Goal: Transaction & Acquisition: Purchase product/service

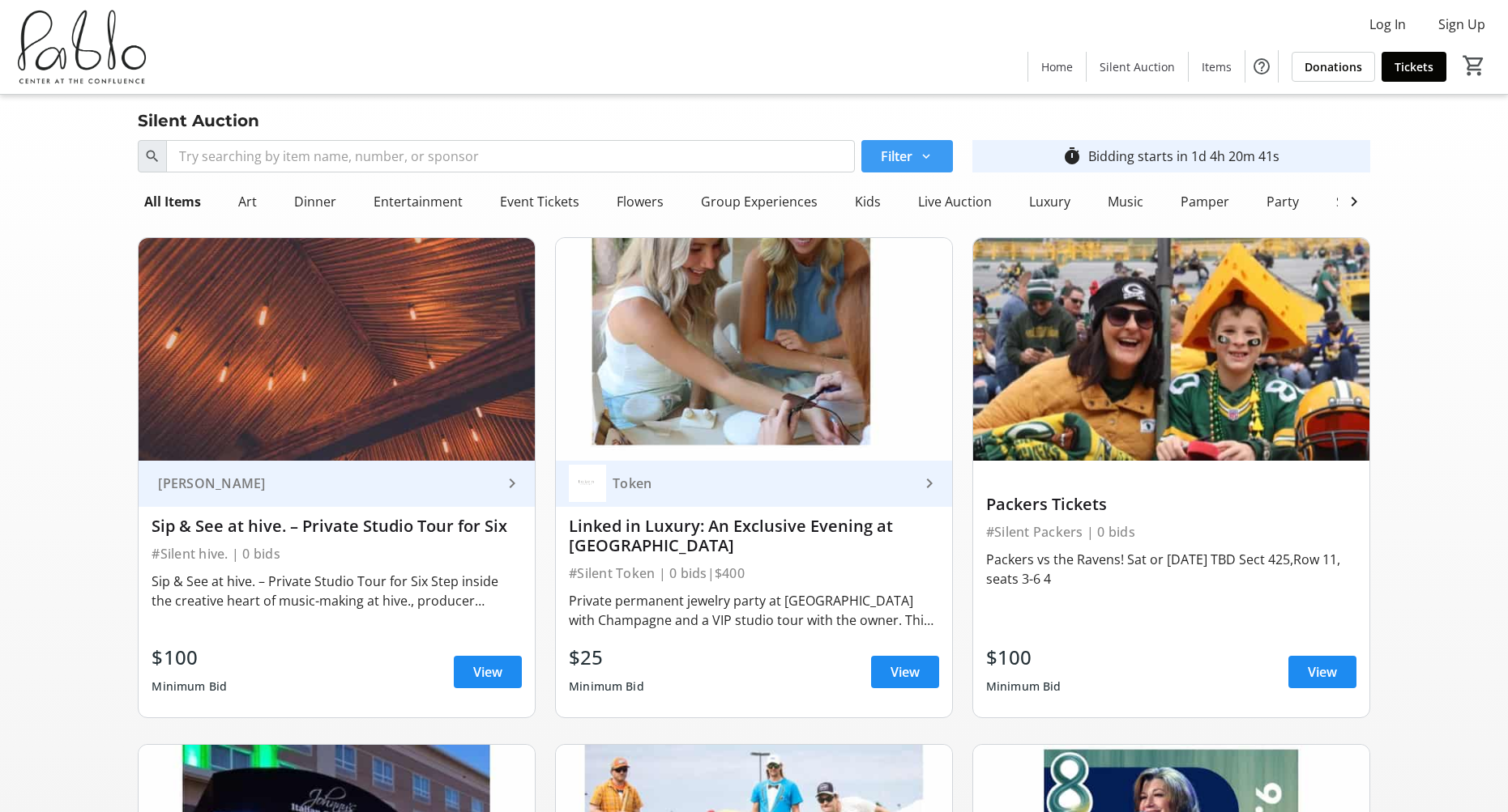
click at [935, 156] on span at bounding box center [907, 155] width 91 height 39
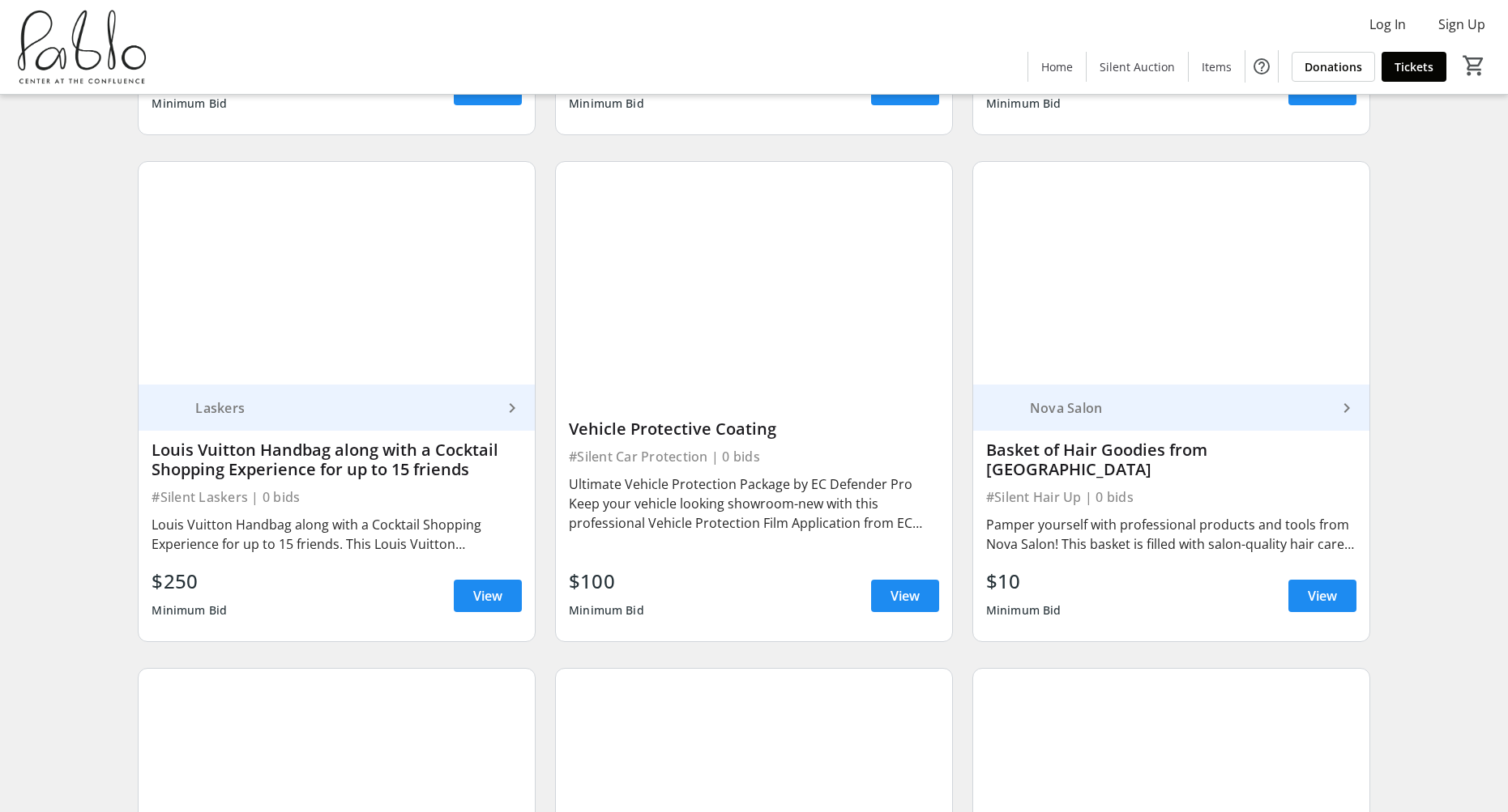
scroll to position [3945, 0]
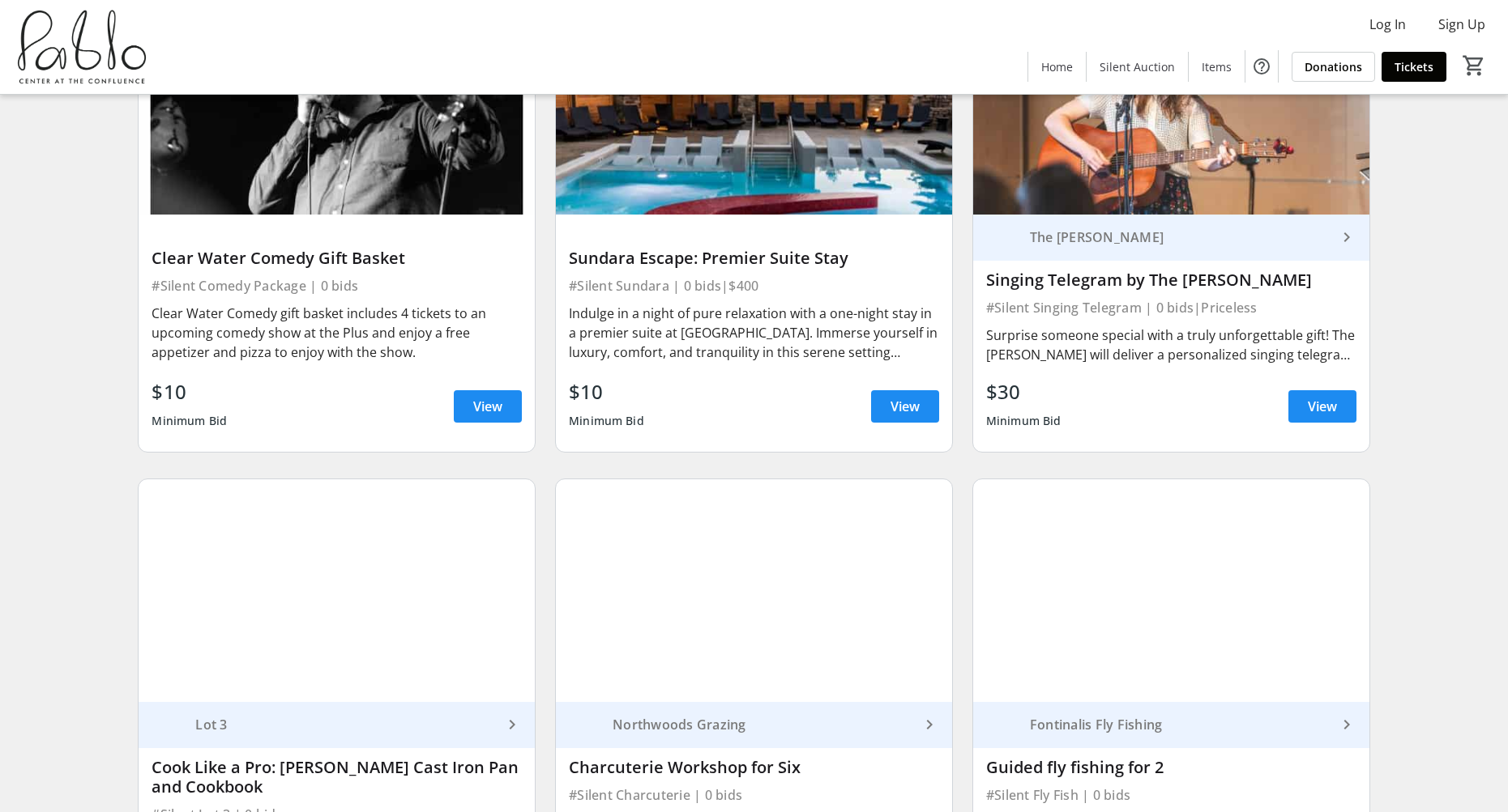
scroll to position [570, 0]
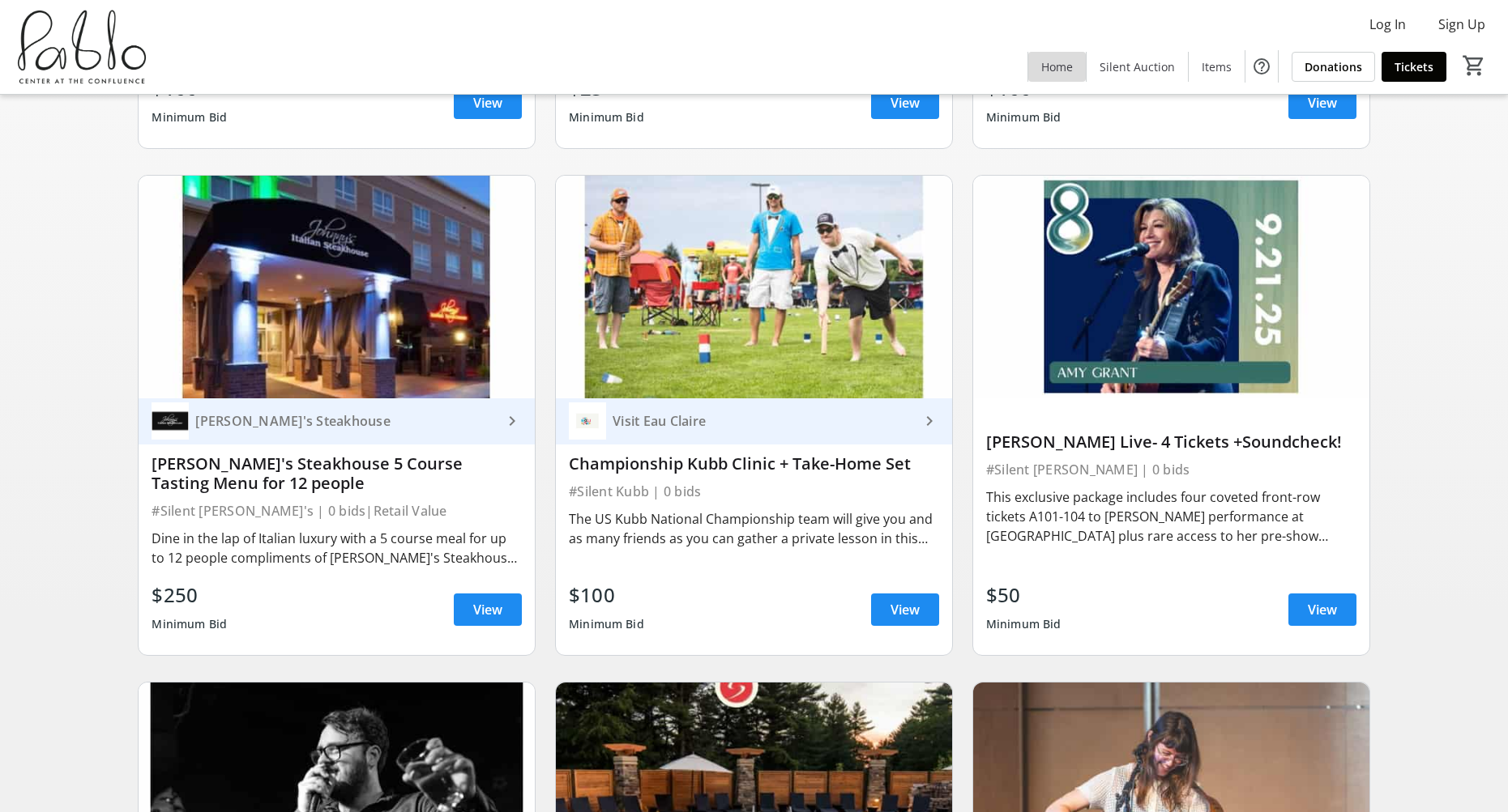
click at [1055, 73] on span "Home" at bounding box center [1057, 67] width 32 height 17
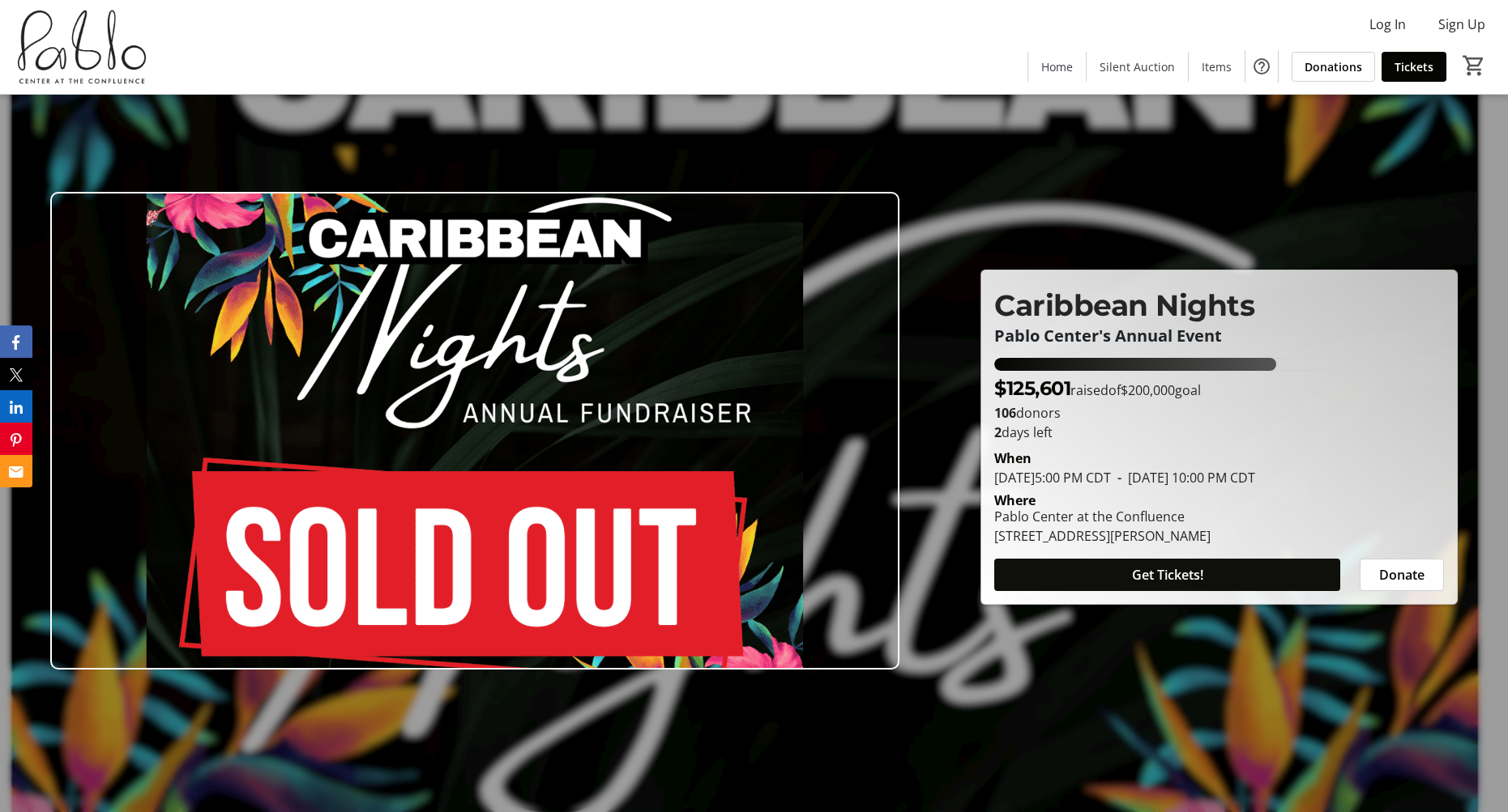
click at [1170, 574] on span "Get Tickets!" at bounding box center [1168, 575] width 72 height 20
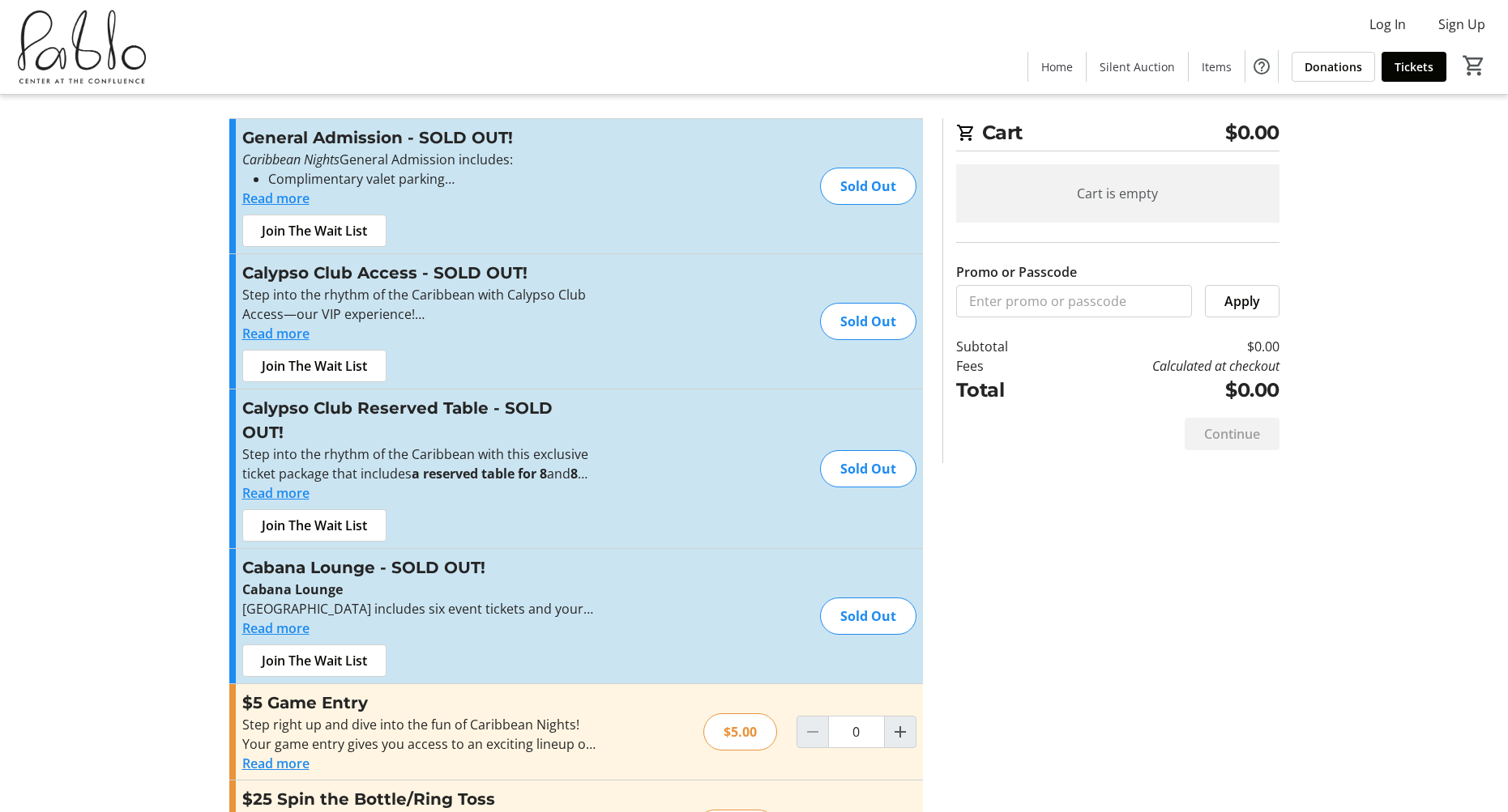
scroll to position [20, 0]
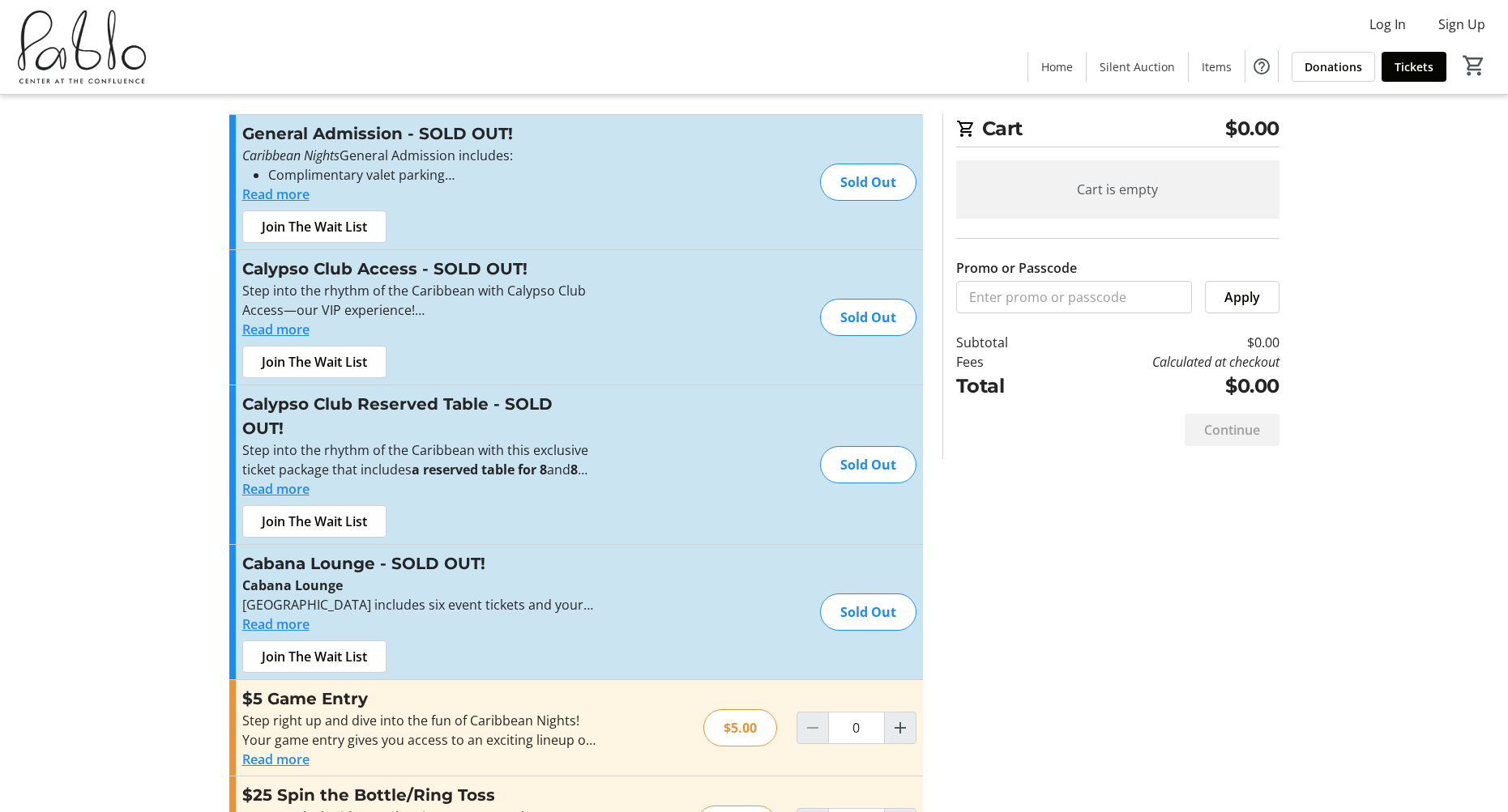
click at [288, 191] on button "Read more" at bounding box center [275, 194] width 67 height 20
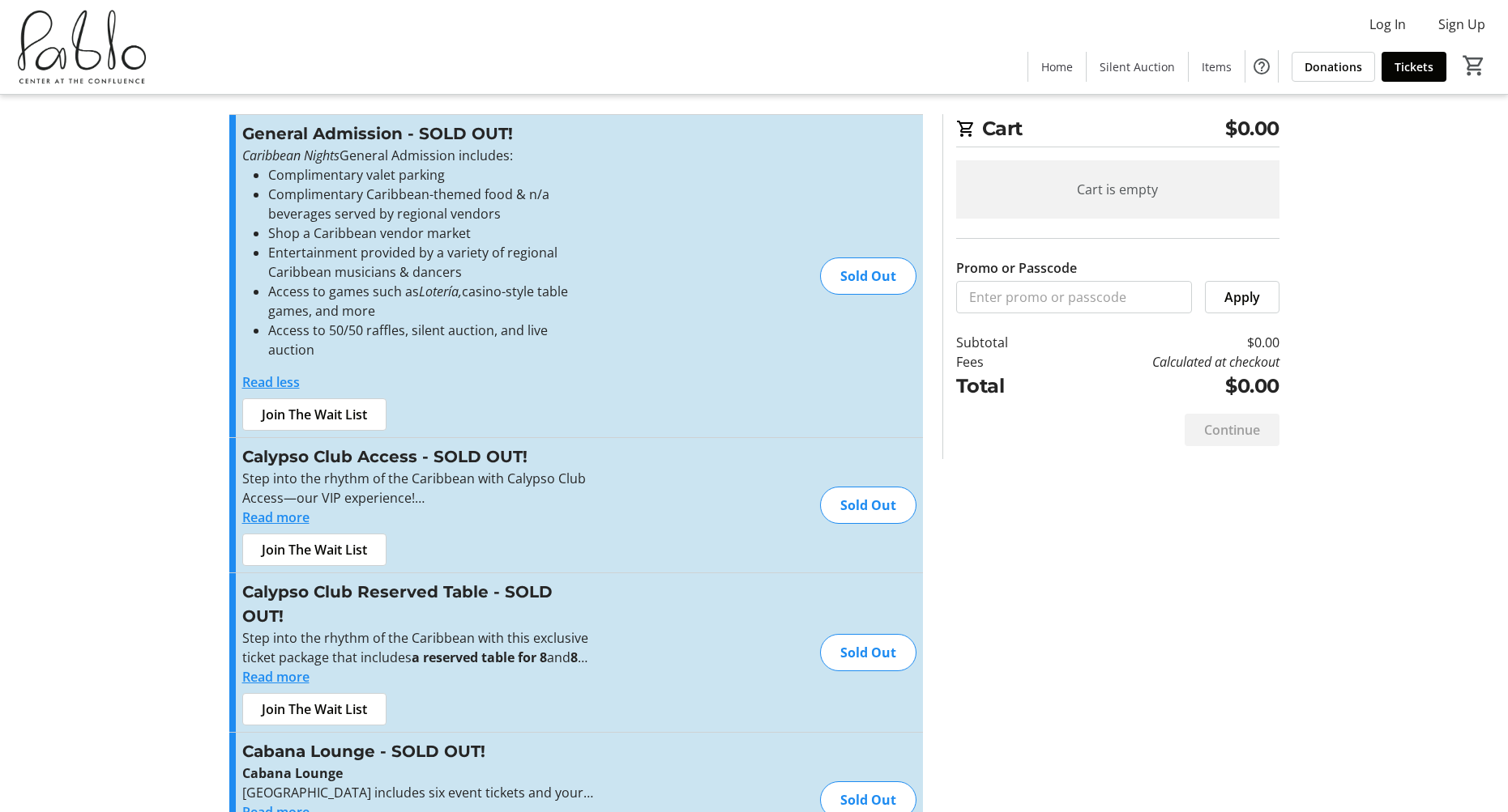
click at [284, 508] on button "Read more" at bounding box center [275, 517] width 67 height 20
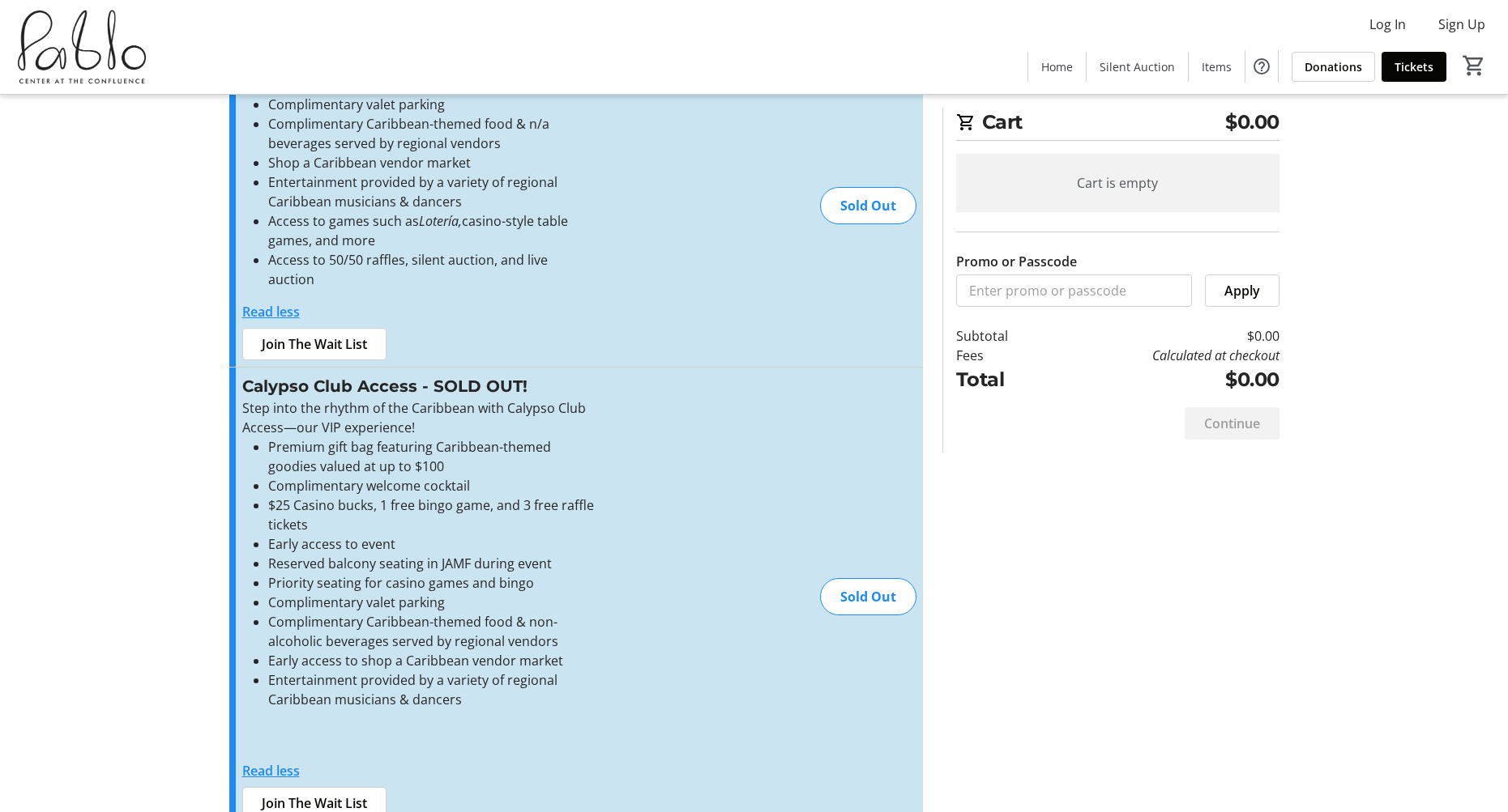
scroll to position [91, 0]
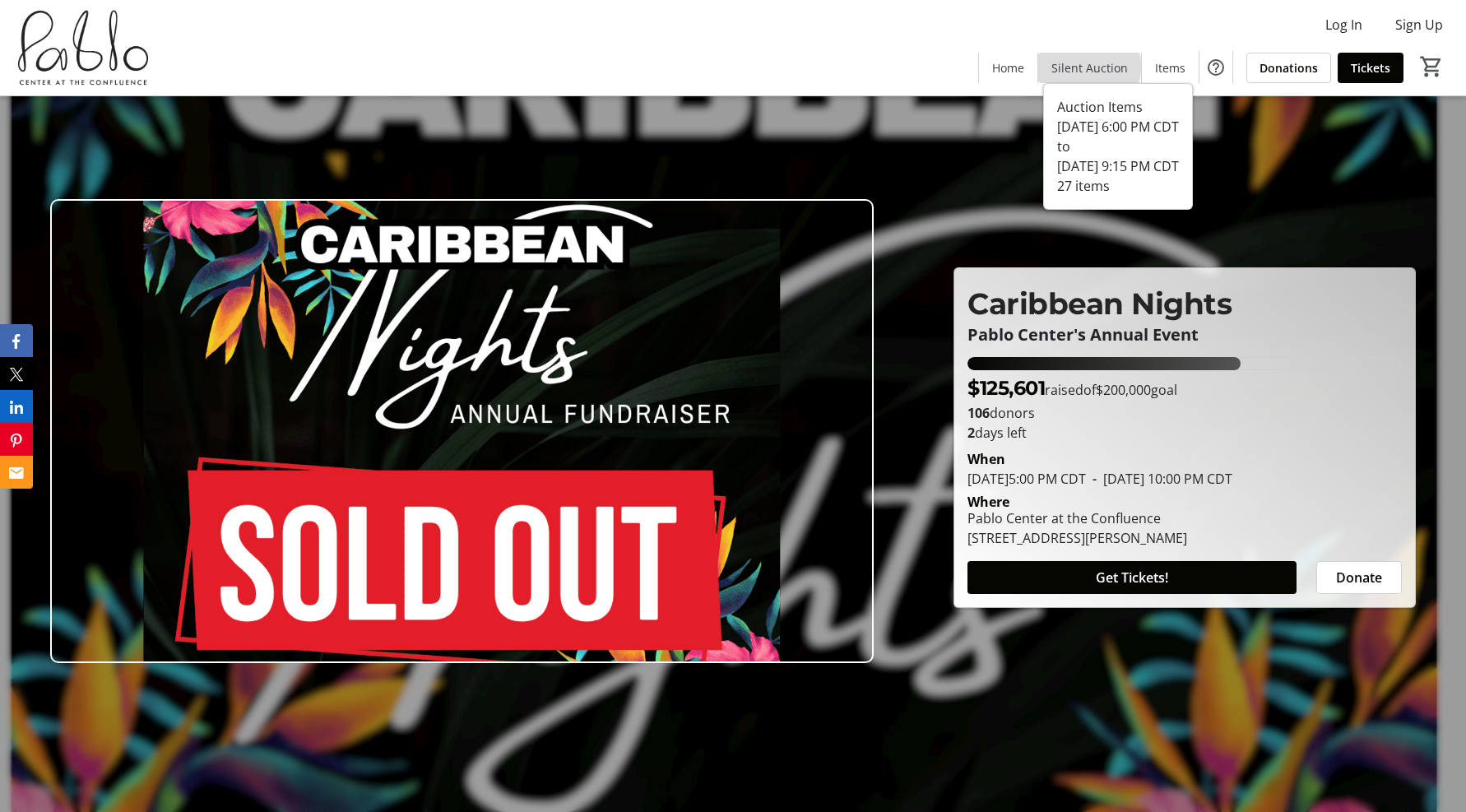
click at [1093, 67] on span "Silent Auction" at bounding box center [1090, 68] width 77 height 17
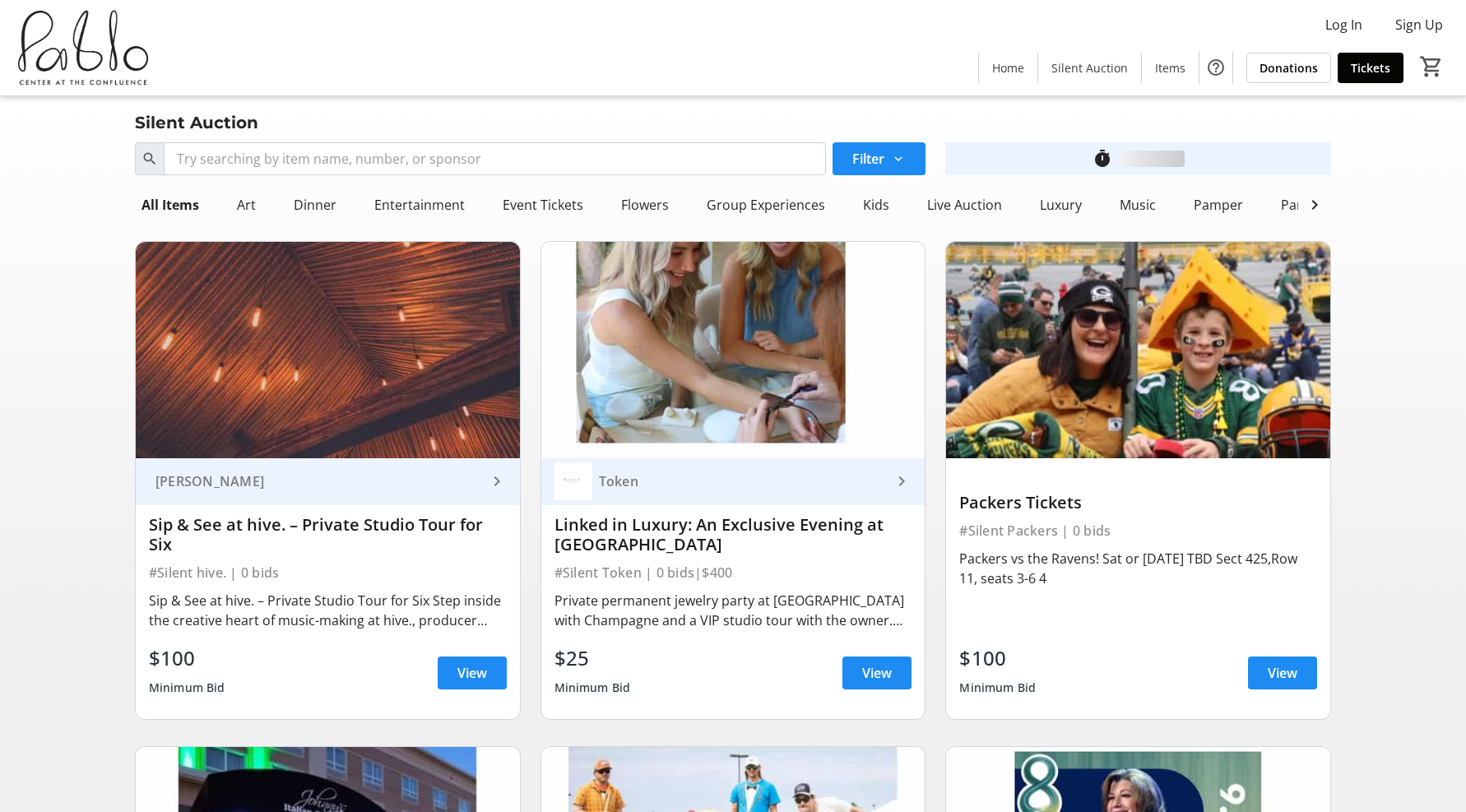
scroll to position [16, 0]
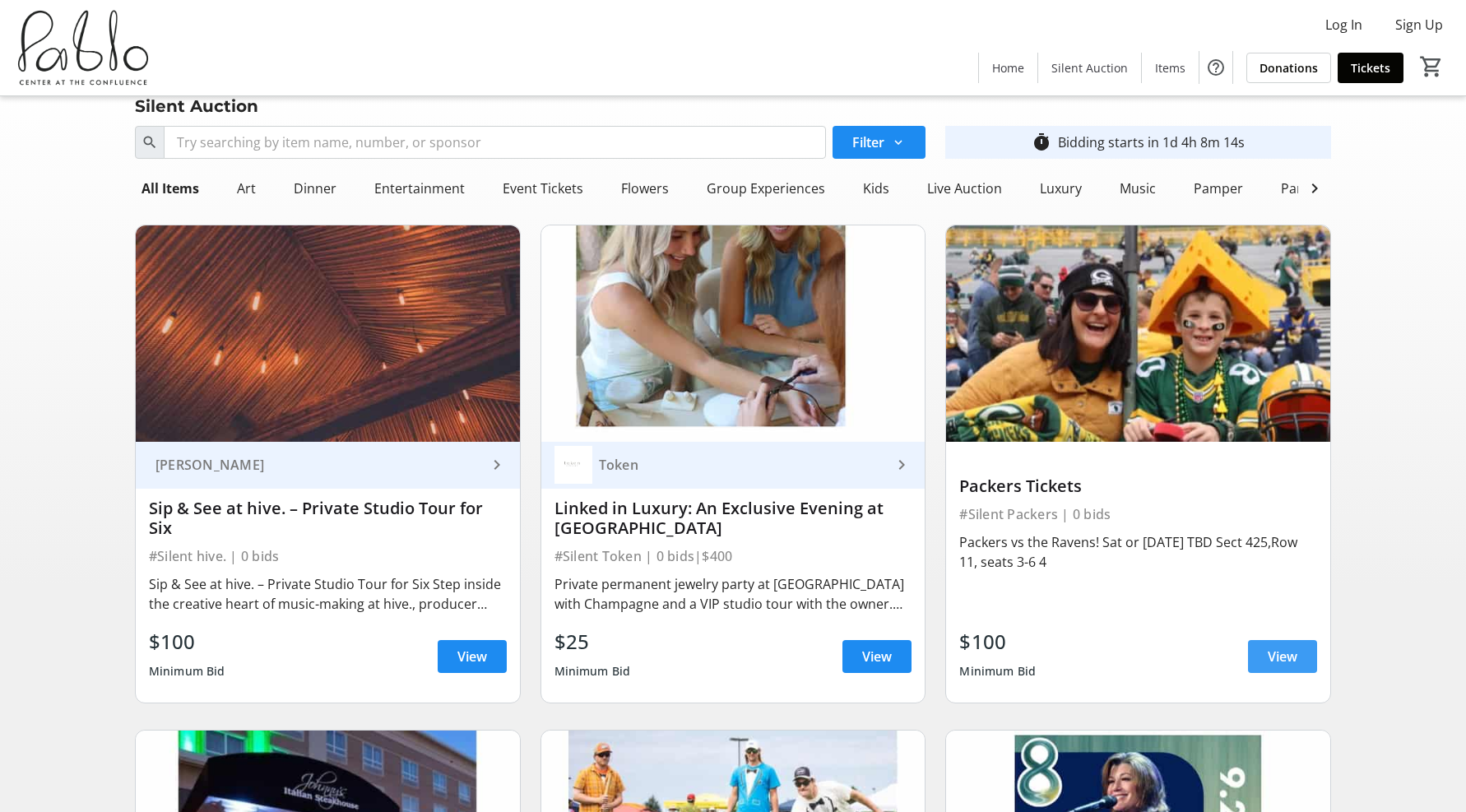
click at [1289, 667] on span "View" at bounding box center [1282, 656] width 30 height 20
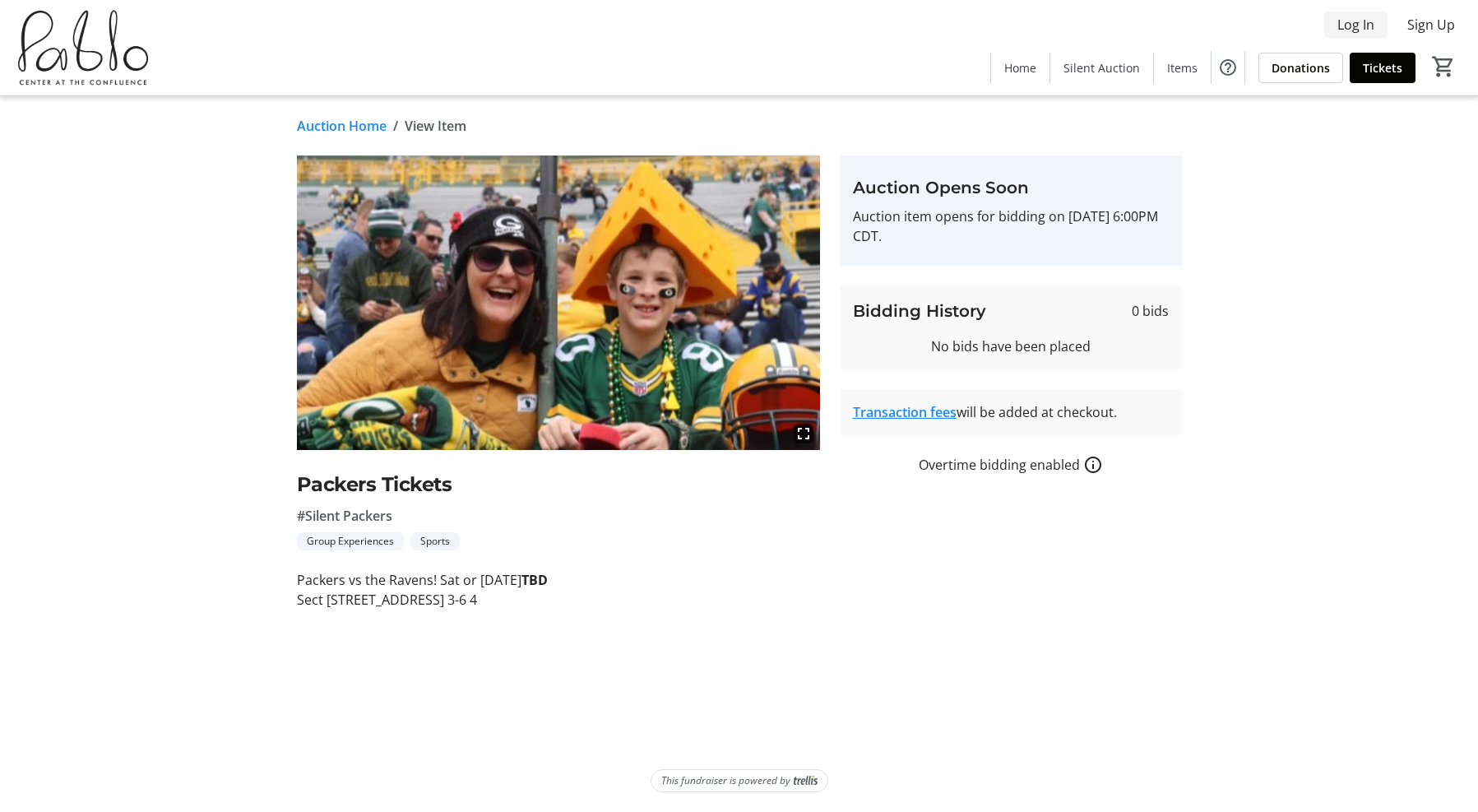
click at [1359, 24] on span "Log In" at bounding box center [1356, 24] width 37 height 20
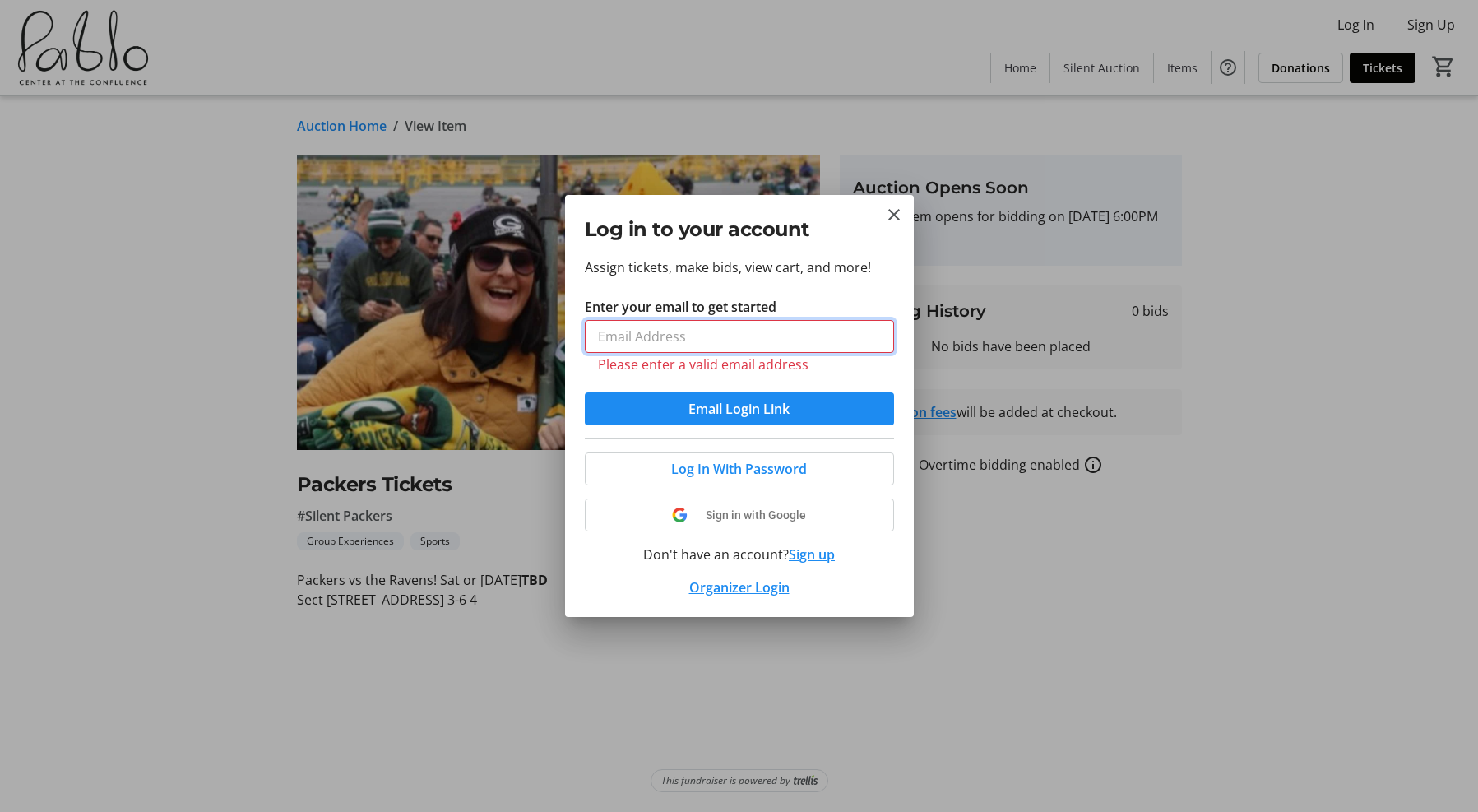
type input "megan@pablocenter.org"
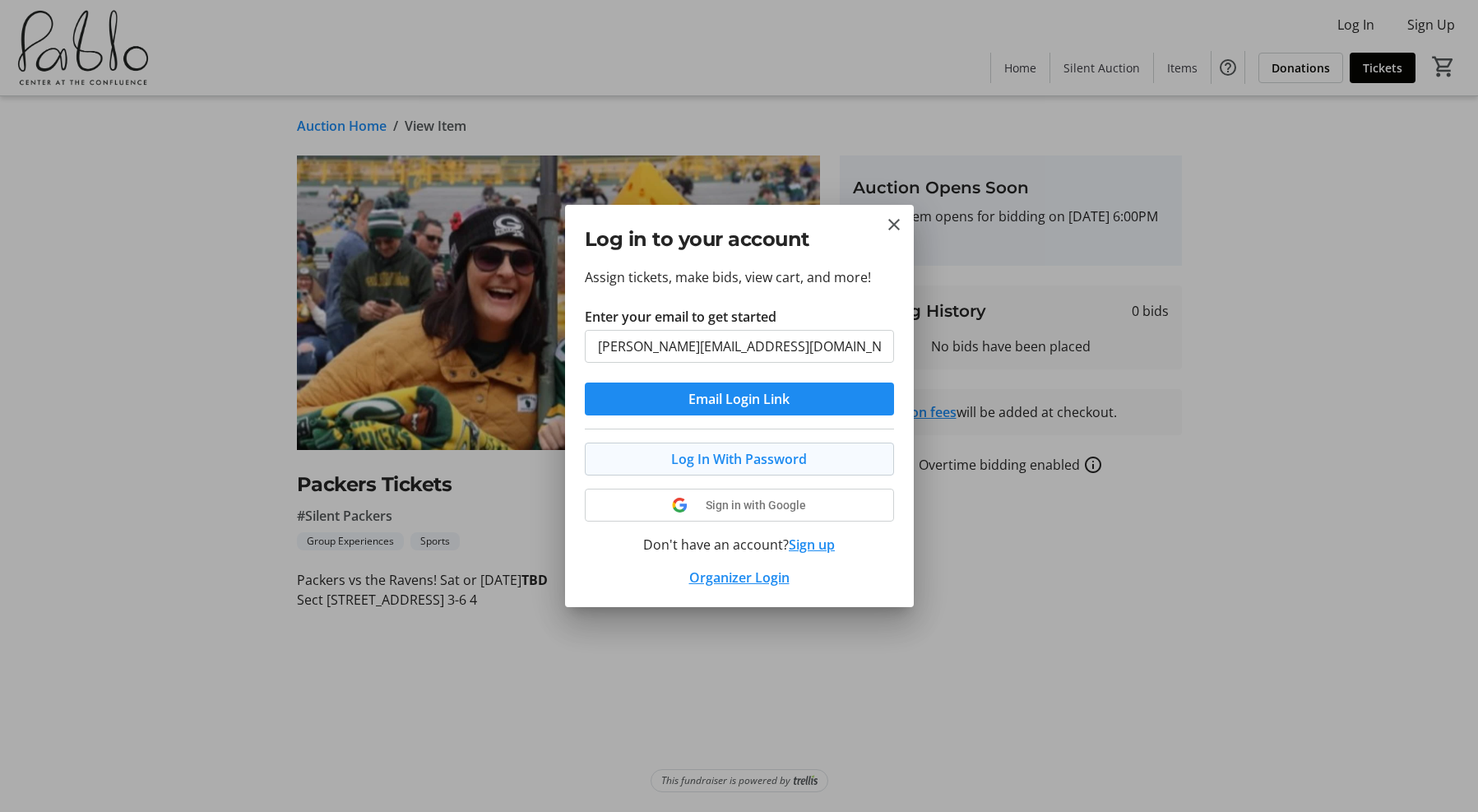
click at [702, 461] on span "Log In With Password" at bounding box center [739, 459] width 136 height 20
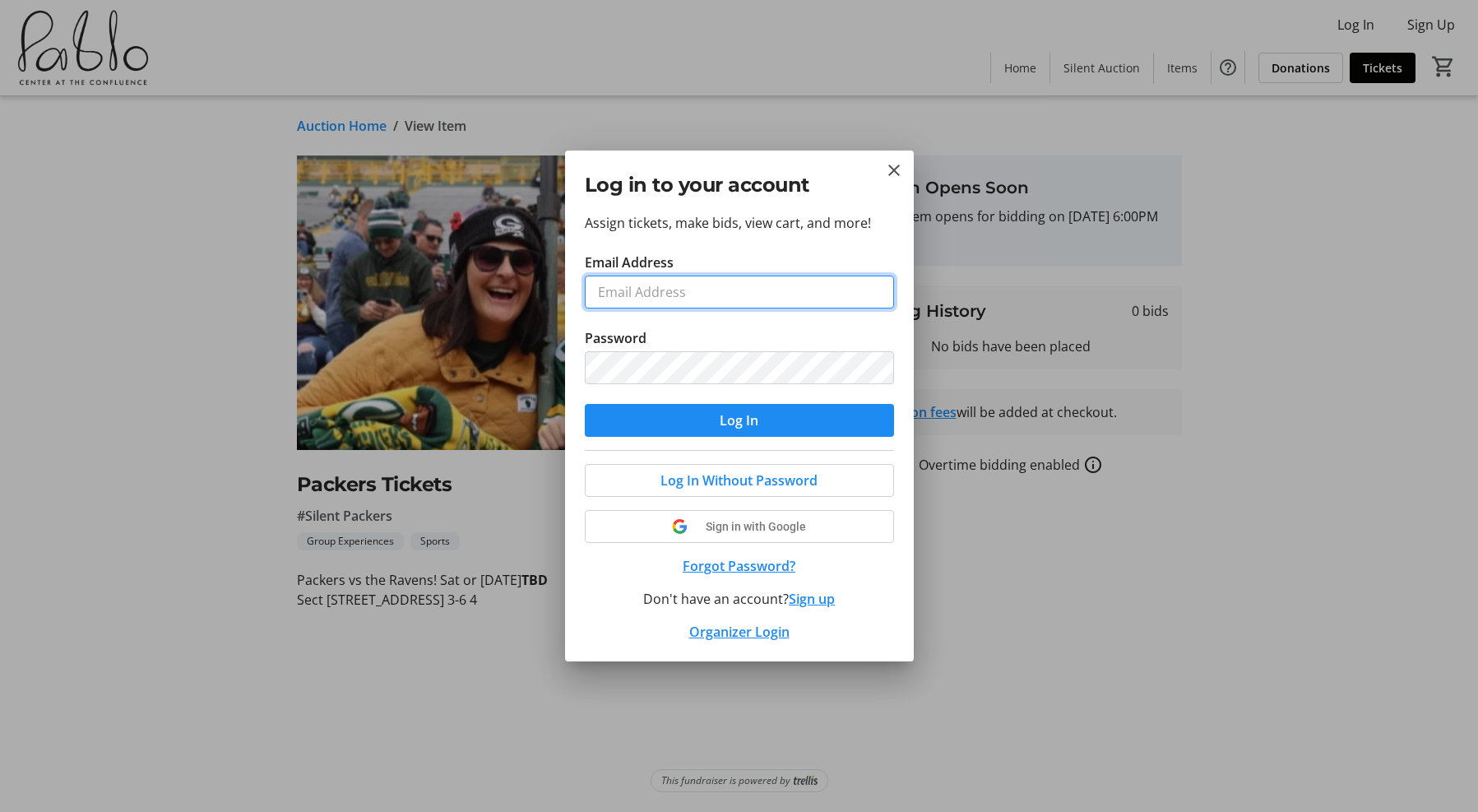
click at [691, 302] on input "Email Address" at bounding box center [739, 292] width 309 height 33
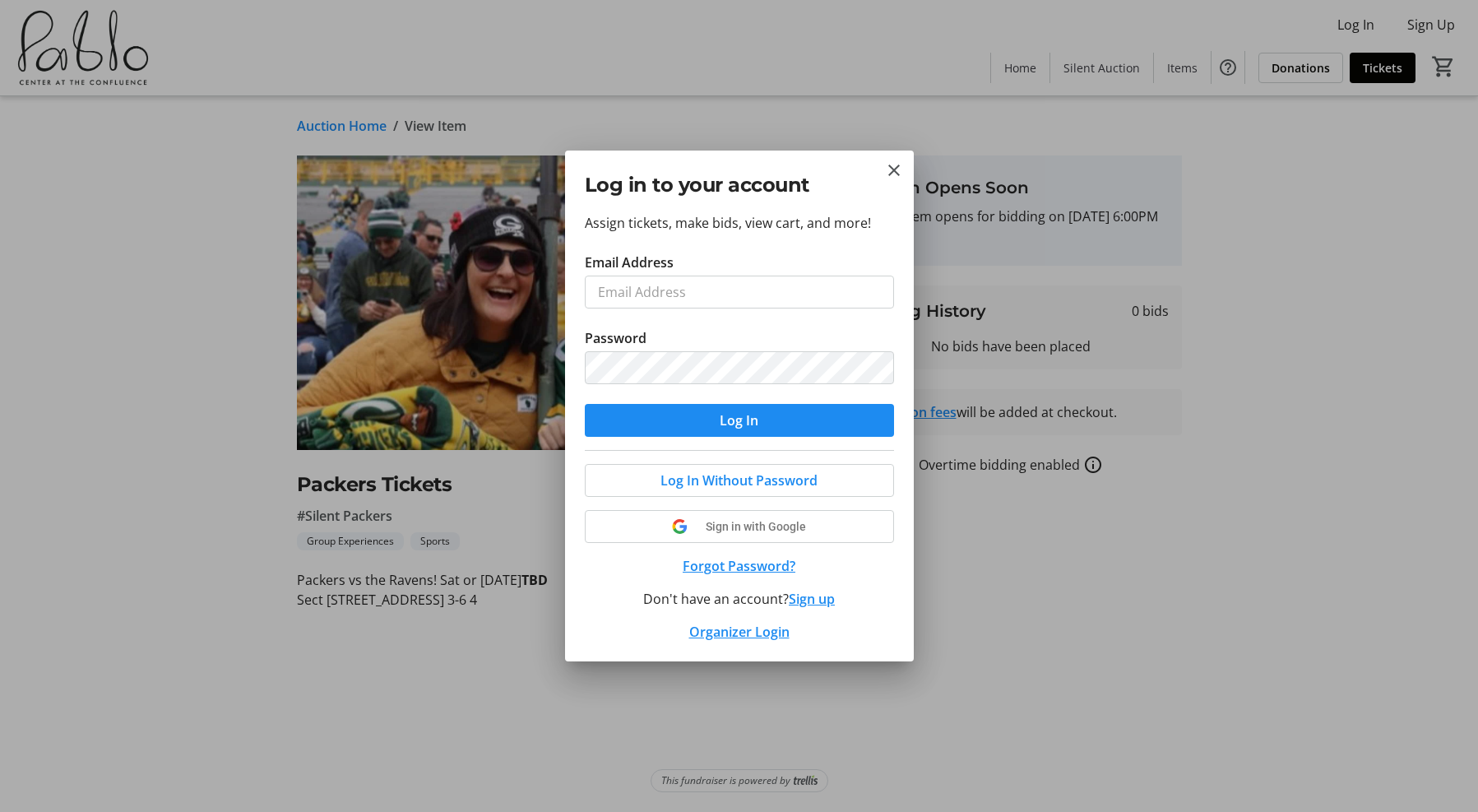
click at [757, 630] on div "Log In Without Password Sign in with Google Forgot Password? Don't have an acco…" at bounding box center [739, 545] width 309 height 191
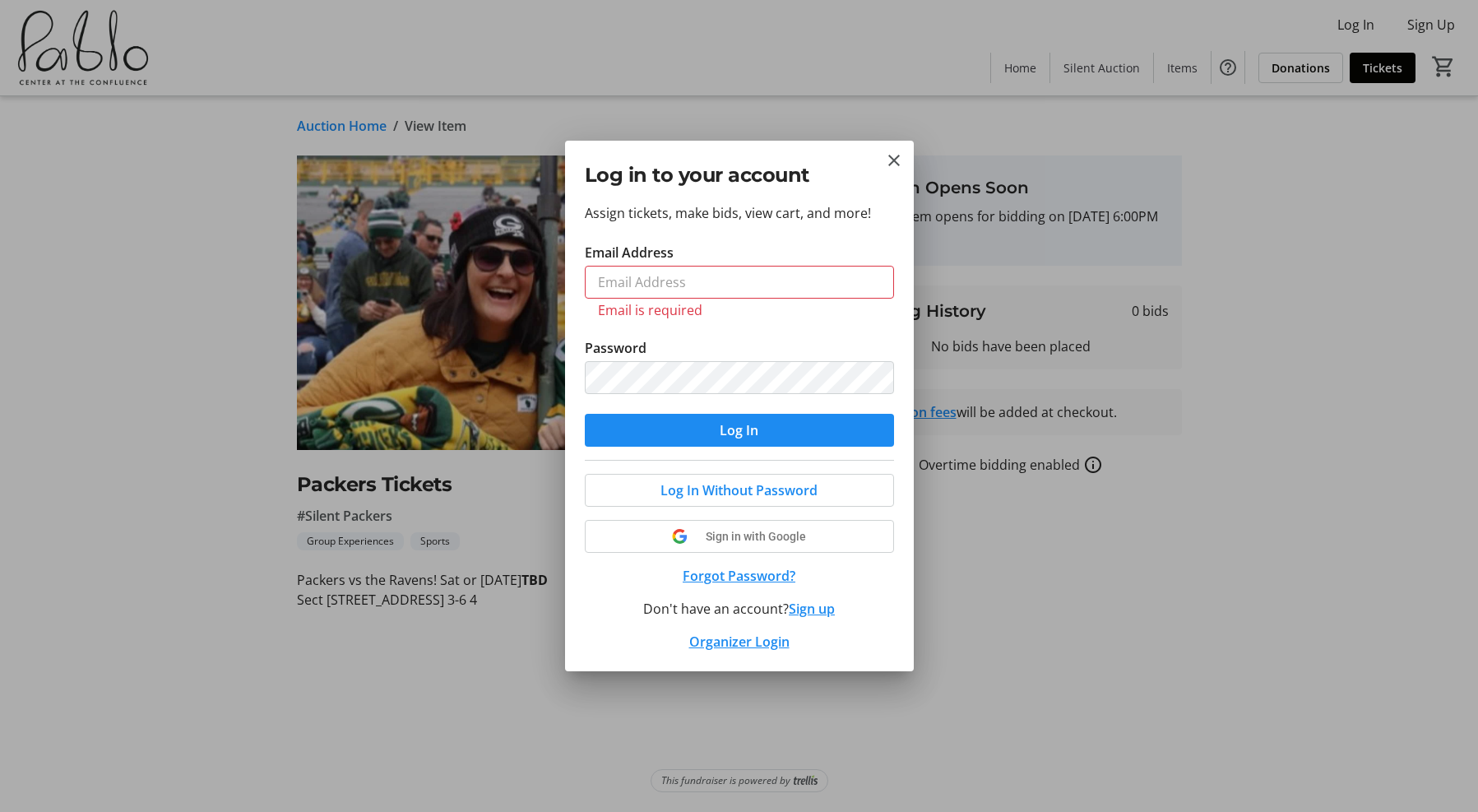
click at [738, 647] on link "Organizer Login" at bounding box center [739, 641] width 100 height 18
